Goal: Task Accomplishment & Management: Manage account settings

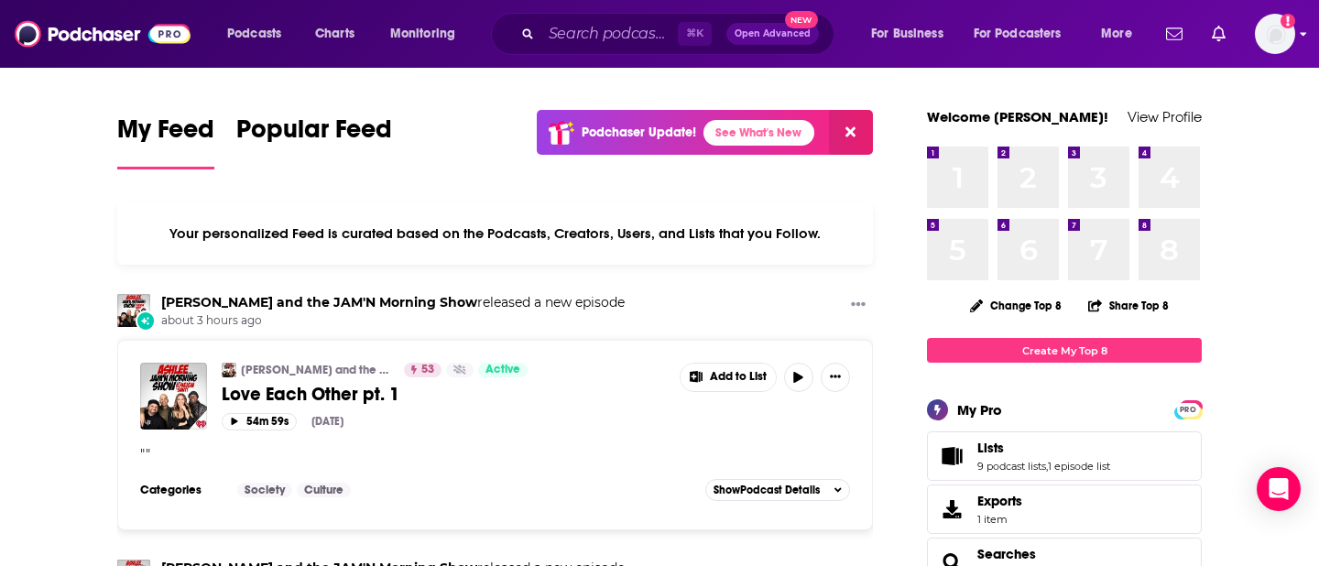
click at [1302, 37] on icon "Show profile menu" at bounding box center [1303, 33] width 7 height 11
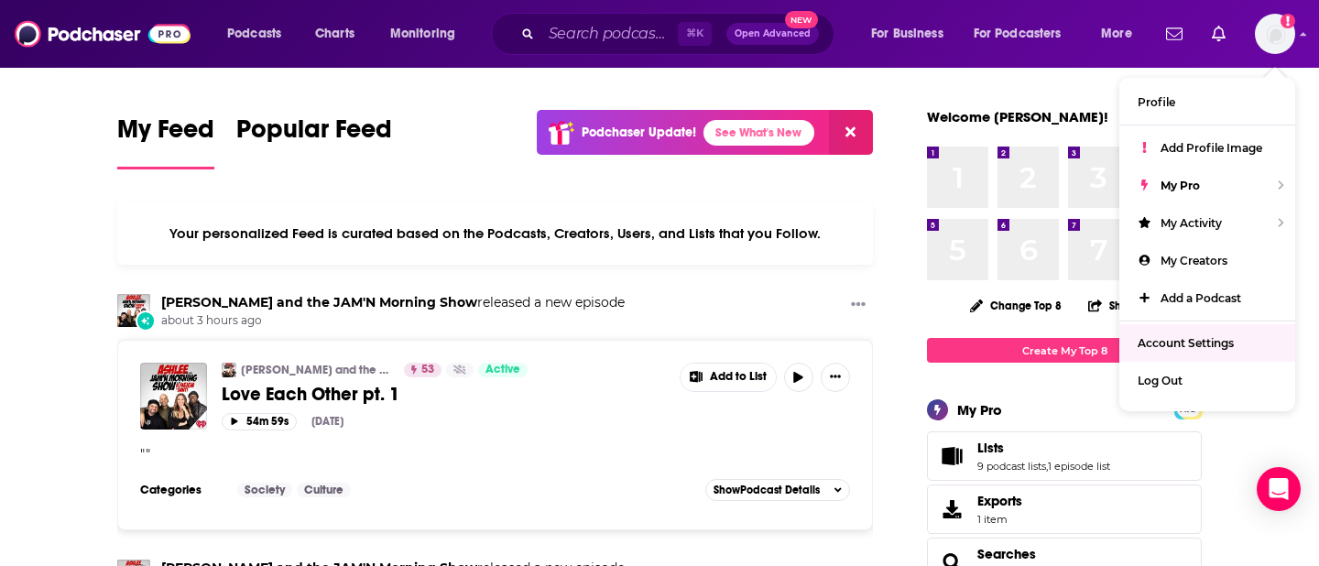
click at [1195, 347] on span "Account Settings" at bounding box center [1186, 343] width 96 height 14
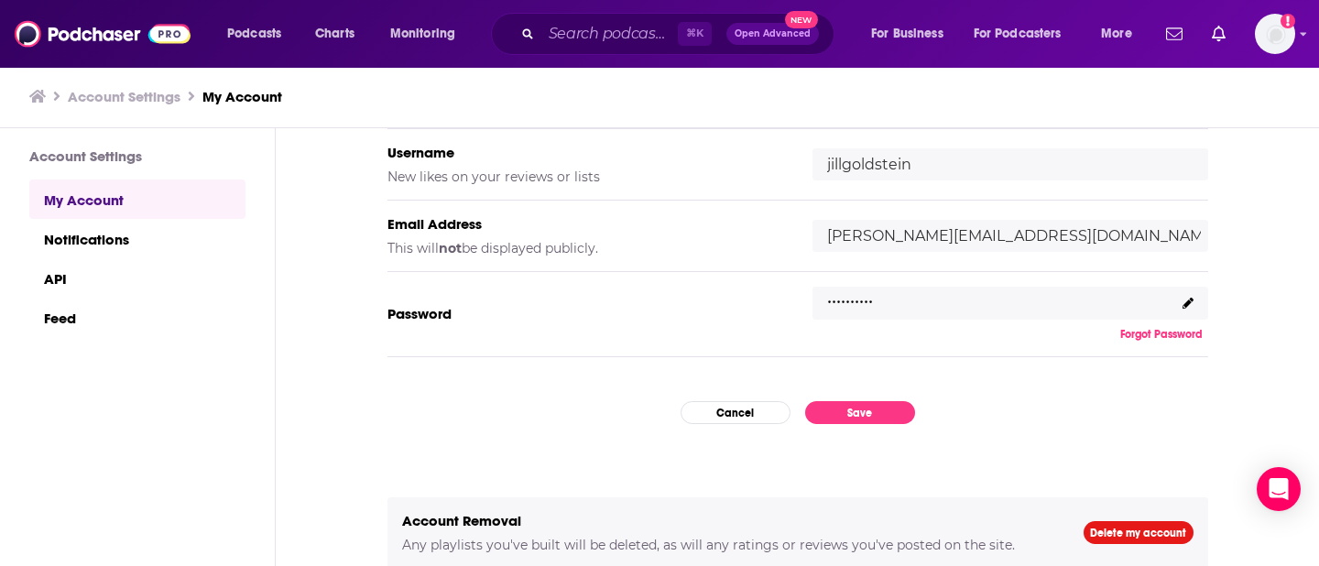
scroll to position [248, 0]
click at [1186, 302] on icon at bounding box center [1188, 303] width 11 height 11
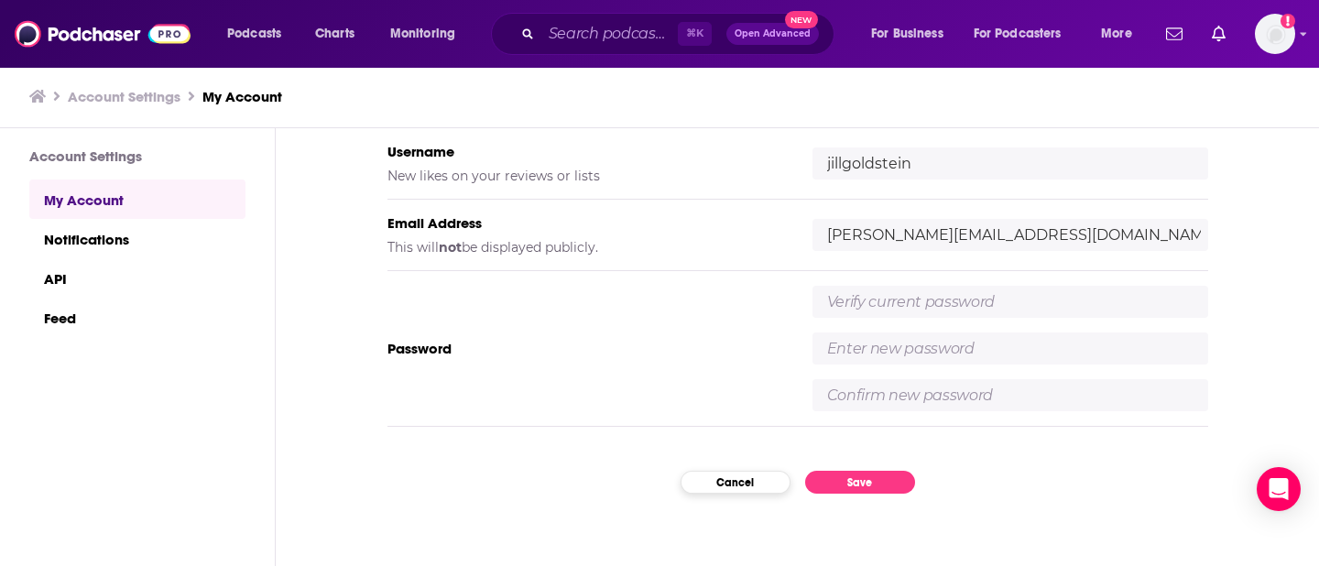
click at [713, 486] on button "Cancel" at bounding box center [736, 482] width 110 height 23
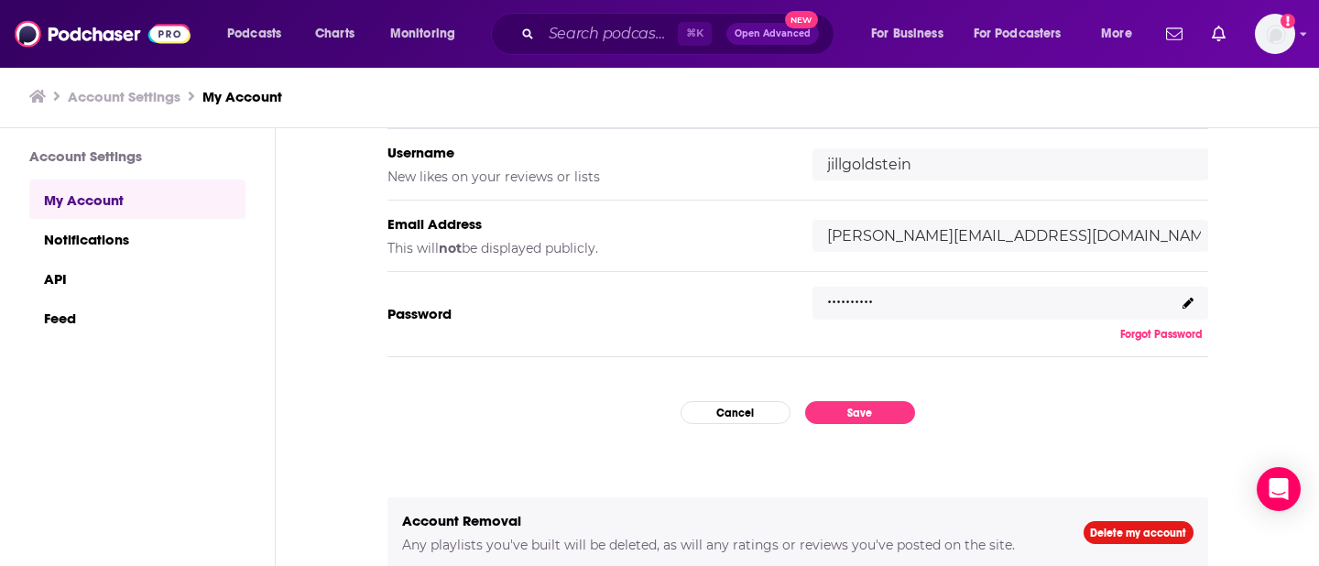
scroll to position [250, 0]
click at [118, 235] on link "Notifications" at bounding box center [137, 238] width 216 height 39
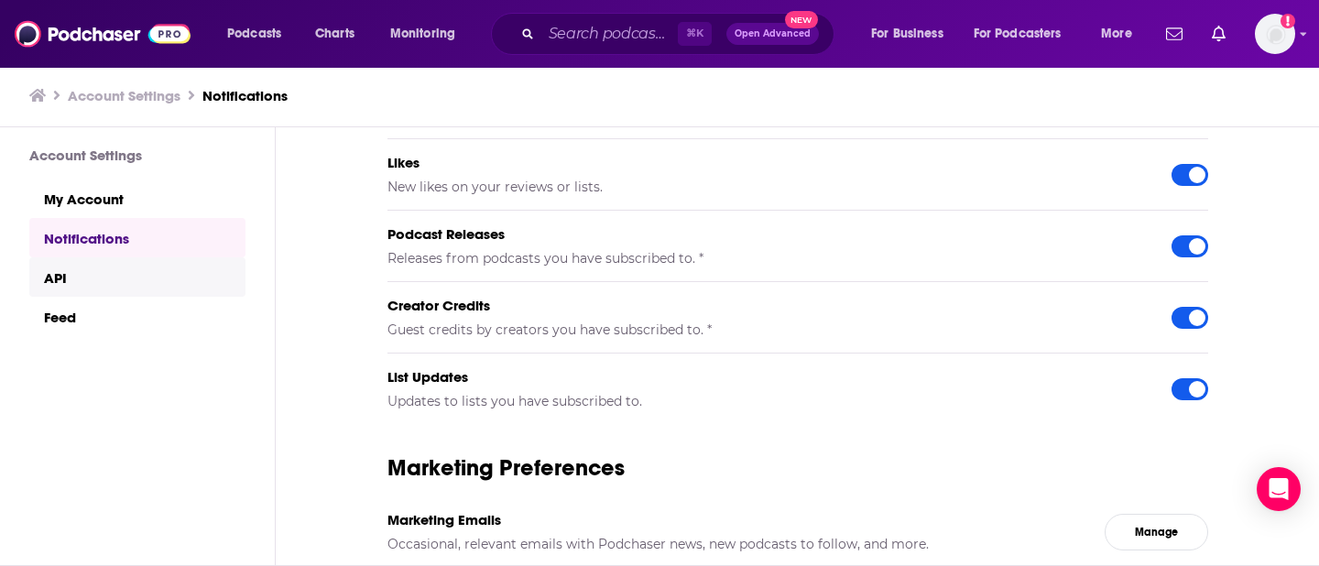
scroll to position [1, 0]
click at [111, 277] on link "API" at bounding box center [137, 276] width 216 height 39
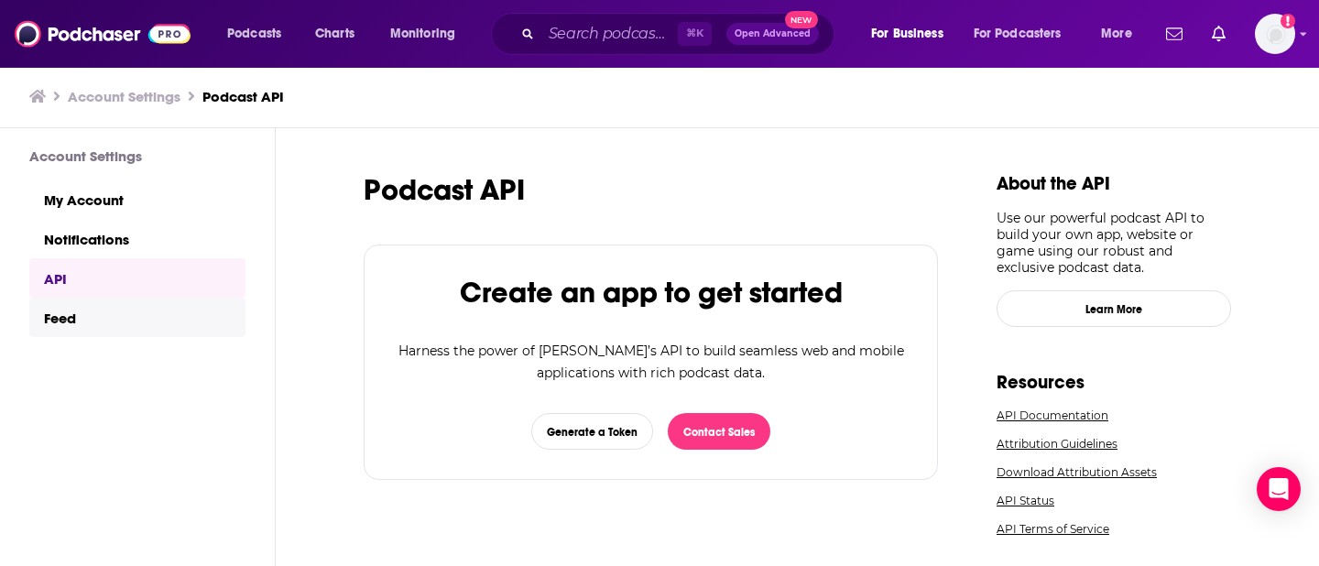
click at [108, 314] on link "Feed" at bounding box center [137, 317] width 216 height 39
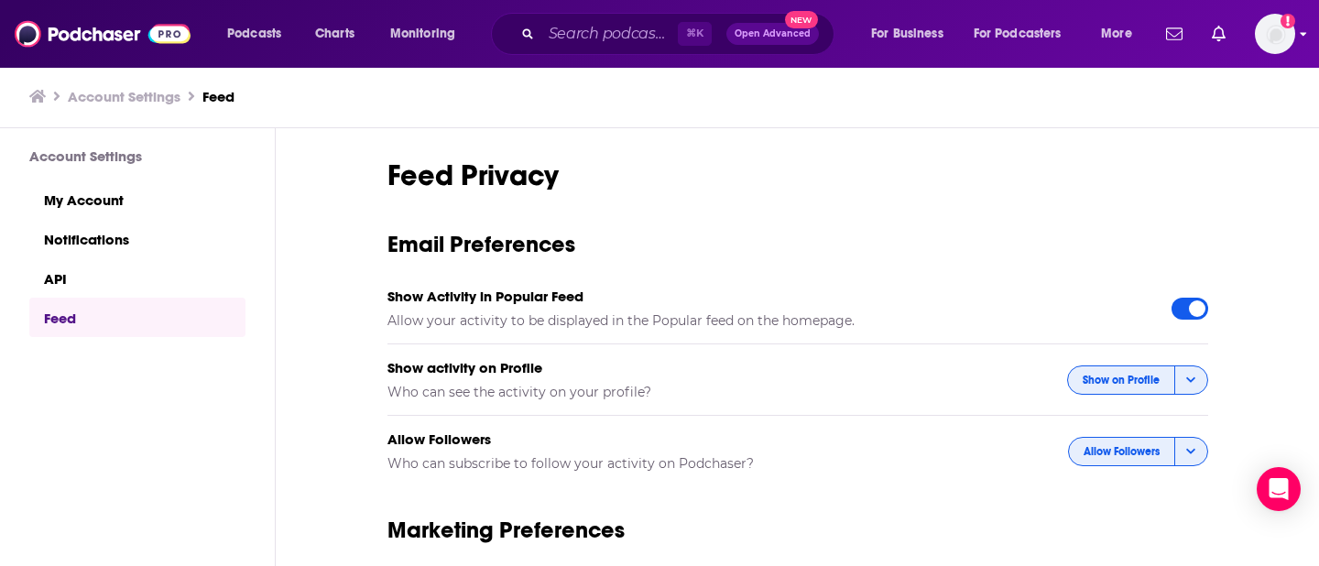
click at [1300, 30] on icon "Show profile menu" at bounding box center [1303, 33] width 7 height 11
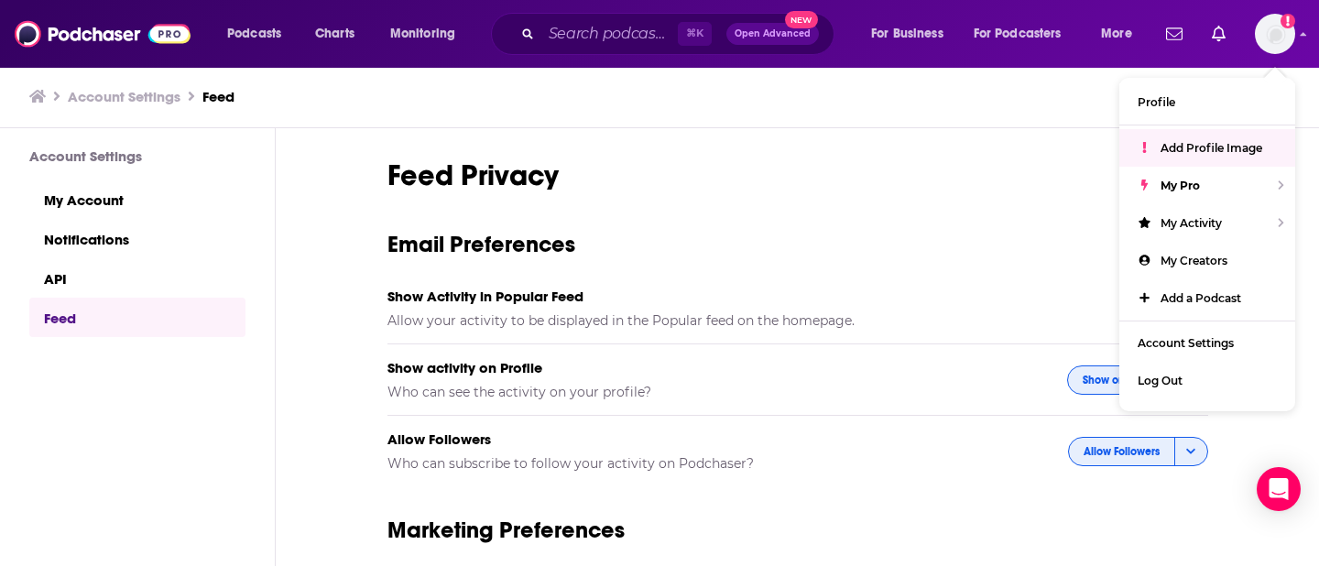
click at [1034, 177] on h1 "Feed Privacy" at bounding box center [797, 176] width 821 height 36
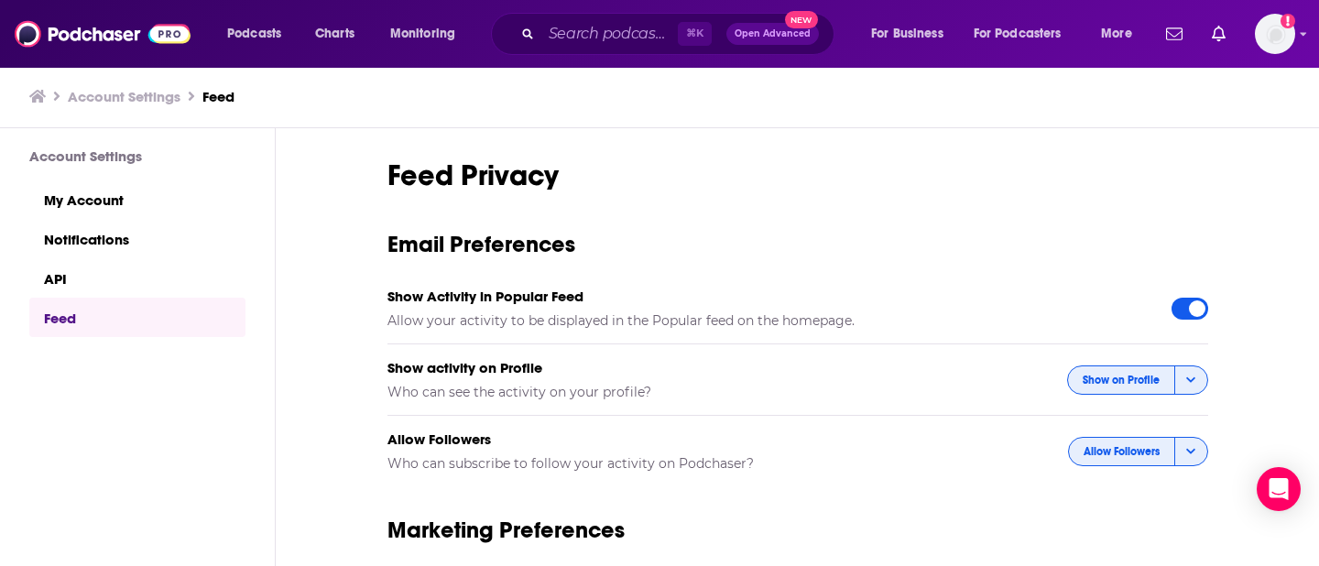
click at [1173, 34] on icon "Show notifications dropdown" at bounding box center [1174, 34] width 16 height 16
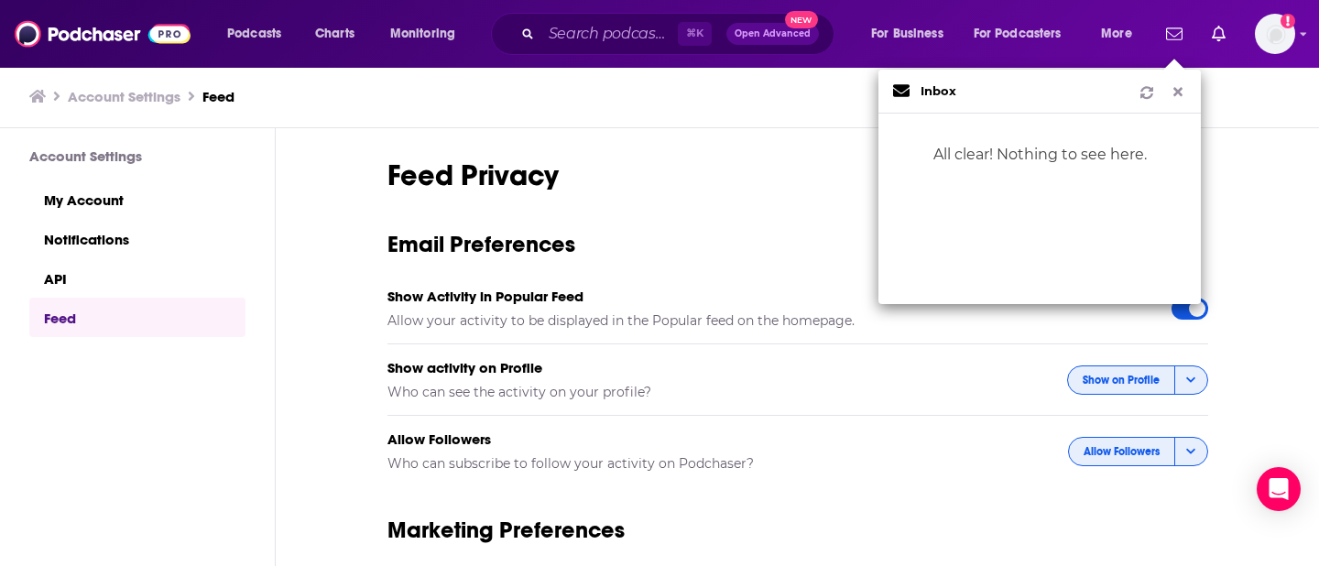
click at [1173, 34] on icon "Show notifications dropdown" at bounding box center [1174, 34] width 16 height 16
click at [726, 104] on div "Account Settings Feed" at bounding box center [652, 96] width 1246 height 17
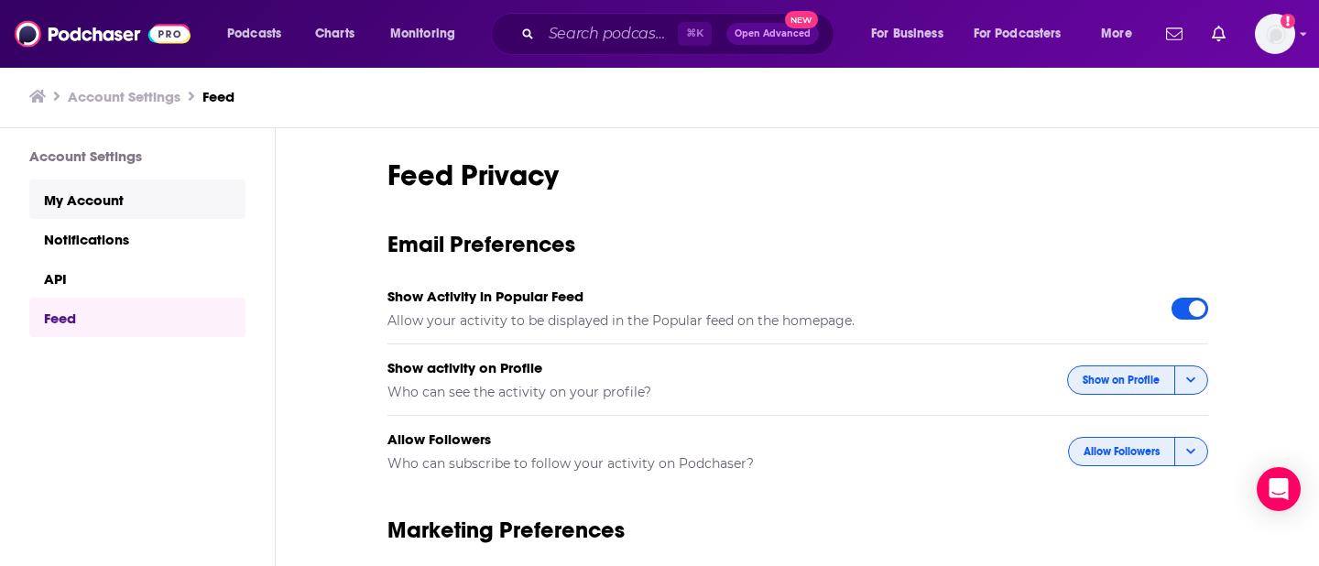
click at [126, 202] on link "My Account" at bounding box center [137, 199] width 216 height 39
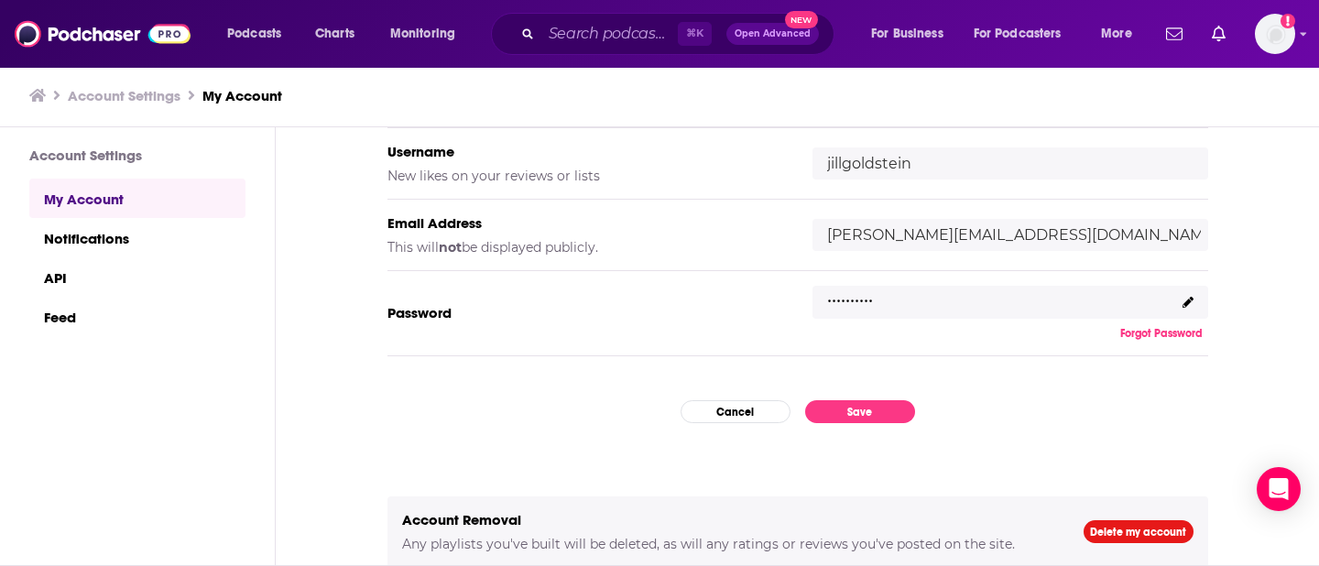
scroll to position [1, 0]
